Goal: Find specific page/section: Find specific page/section

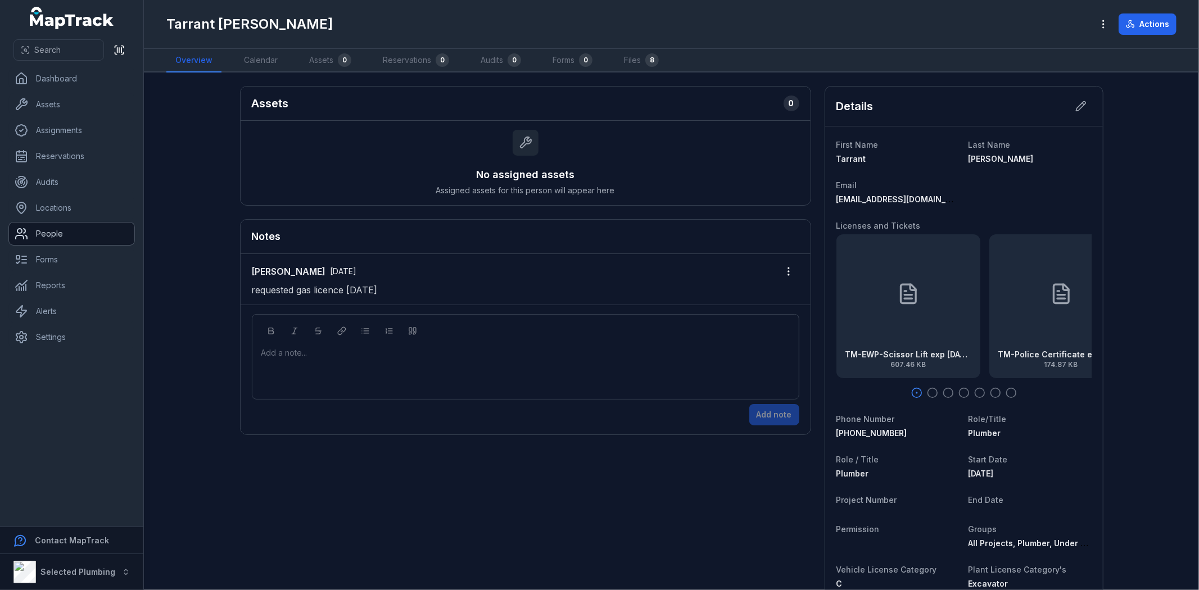
click at [52, 233] on link "People" at bounding box center [71, 234] width 125 height 22
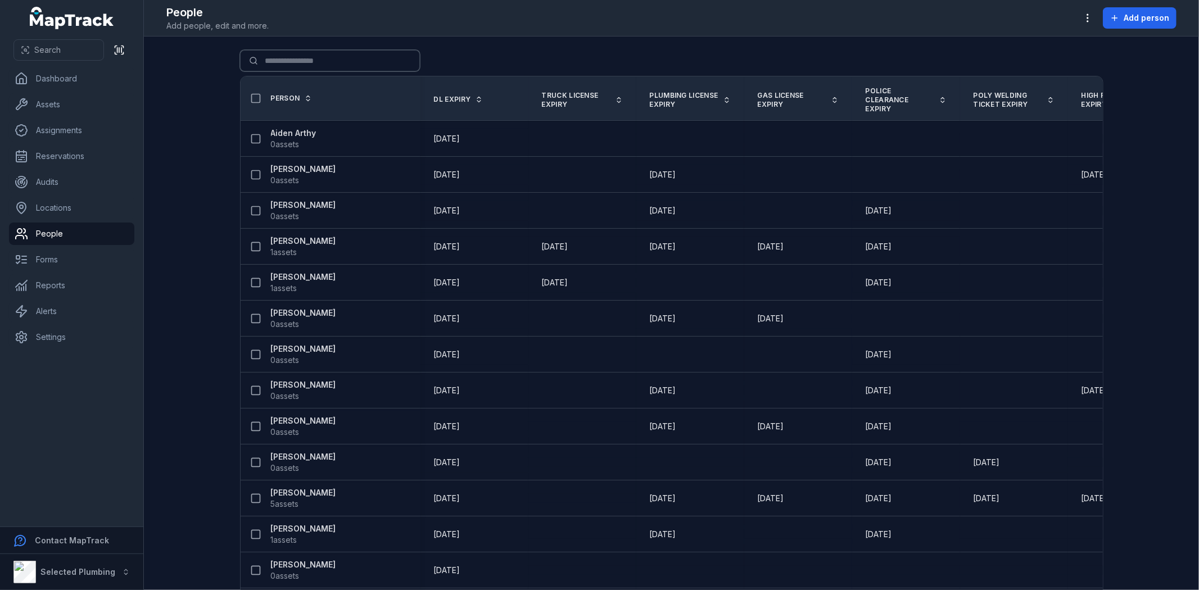
click at [307, 66] on input "Search for people" at bounding box center [330, 60] width 180 height 21
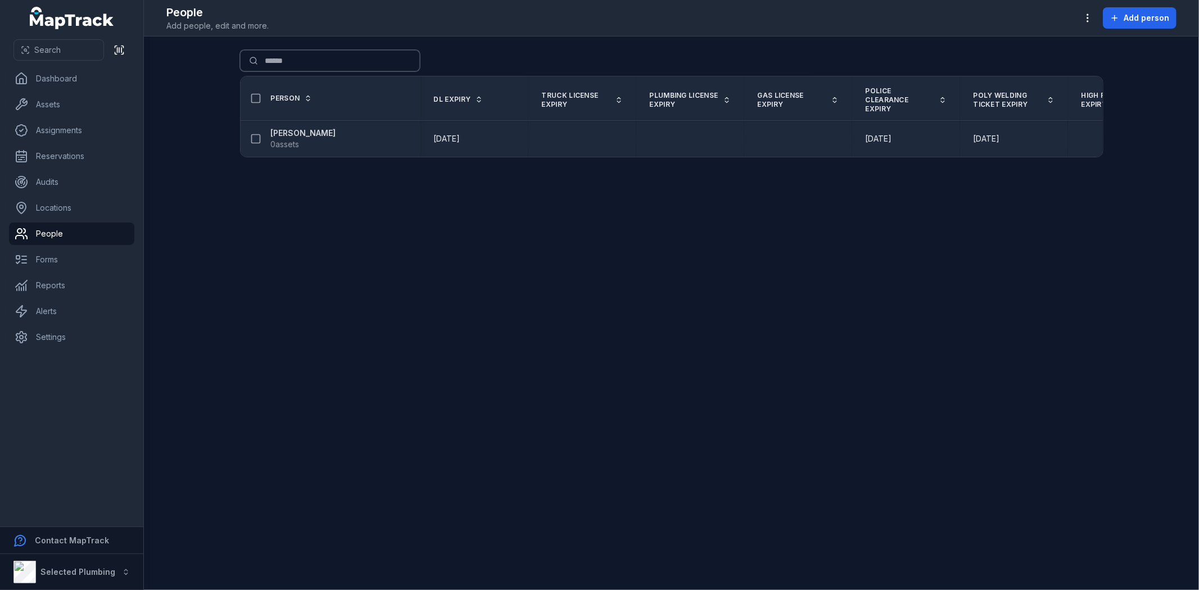
type input "******"
click at [306, 130] on strong "[PERSON_NAME]" at bounding box center [303, 133] width 65 height 11
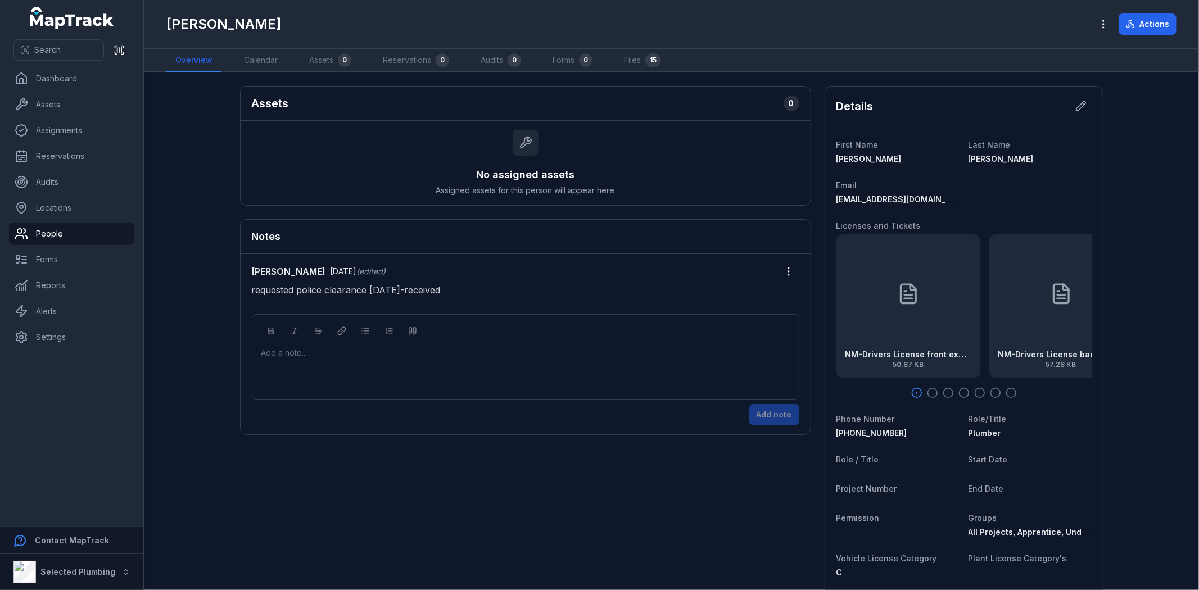
click at [926, 338] on div "NM-Drivers License front exp7.11.25 50.87 KB" at bounding box center [908, 306] width 144 height 144
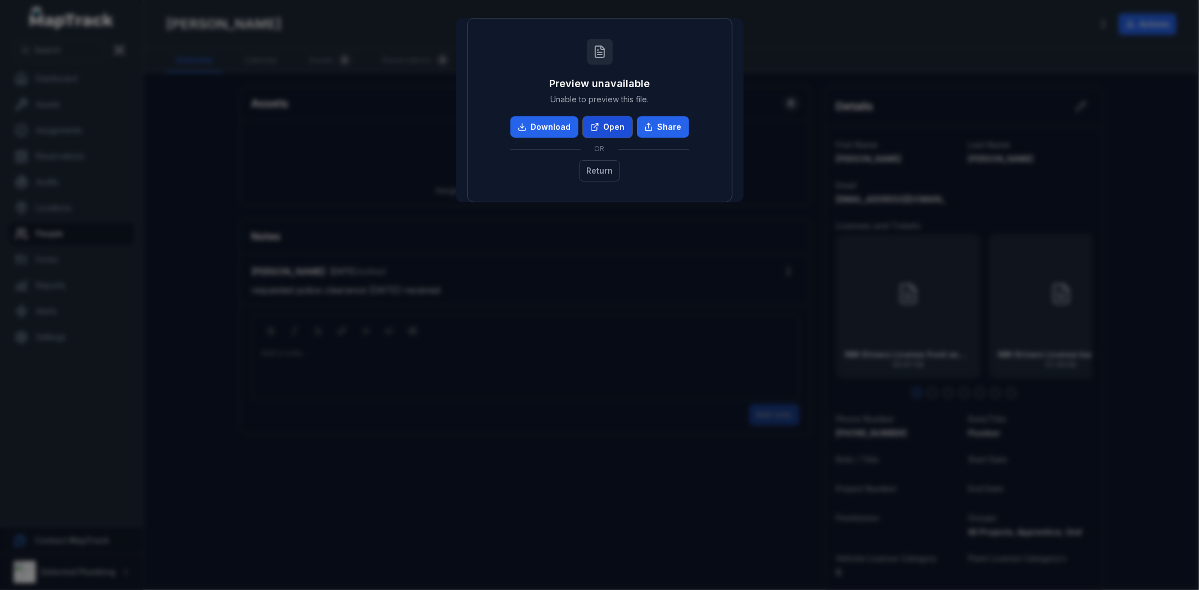
click at [610, 126] on link "Open" at bounding box center [607, 126] width 49 height 21
click at [610, 171] on button "Return" at bounding box center [599, 170] width 41 height 21
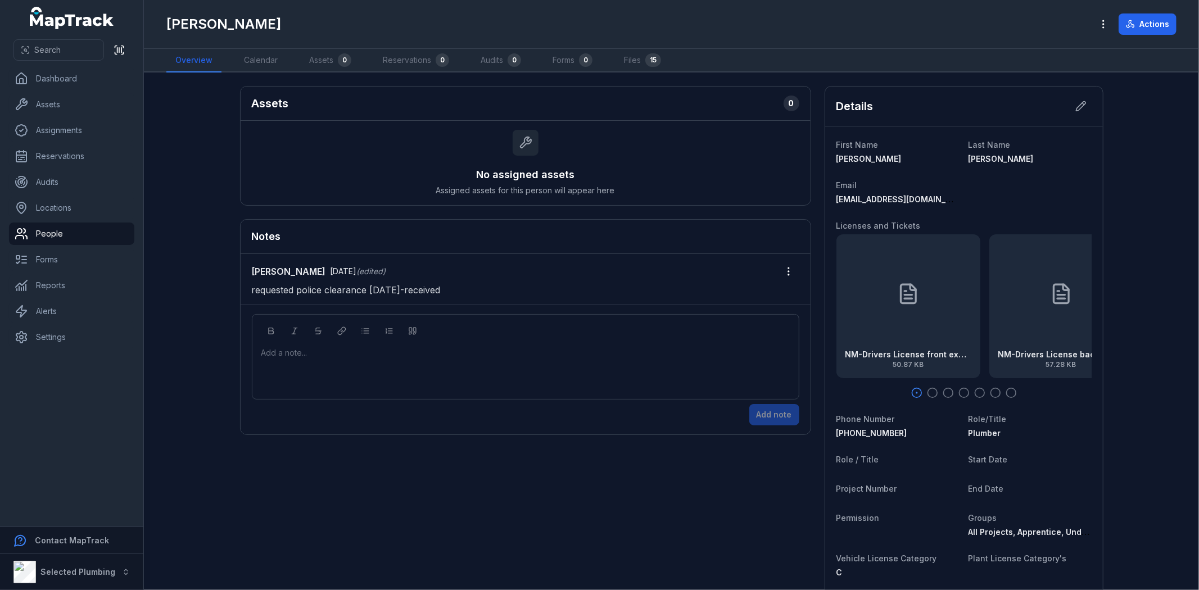
click at [193, 160] on main "Assets 0 No assigned assets Assigned assets for this person will appear here No…" at bounding box center [671, 332] width 1055 height 518
